Goal: Find specific page/section: Find specific page/section

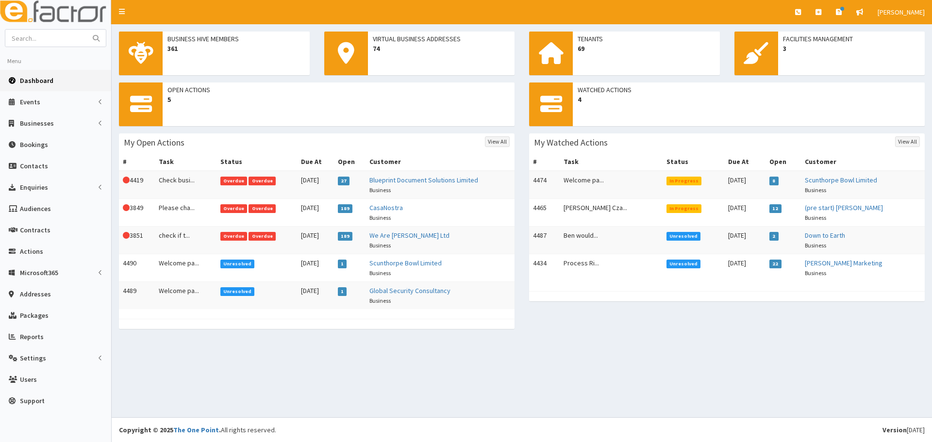
click at [22, 82] on span "Dashboard" at bounding box center [37, 80] width 34 height 9
click at [58, 34] on input "text" at bounding box center [46, 38] width 82 height 17
type input "scunthorpe bowl"
click at [86, 30] on button "submit" at bounding box center [95, 38] width 19 height 17
